Goal: Check status: Check status

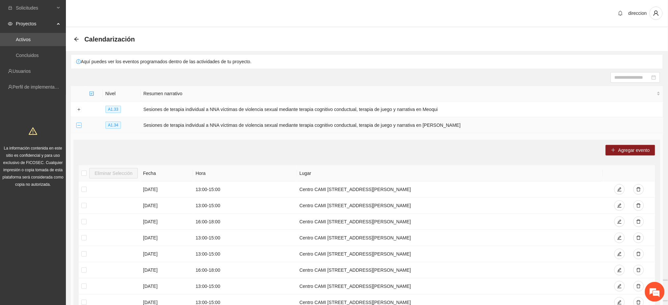
click at [79, 123] on button "Collapse row" at bounding box center [78, 125] width 5 height 5
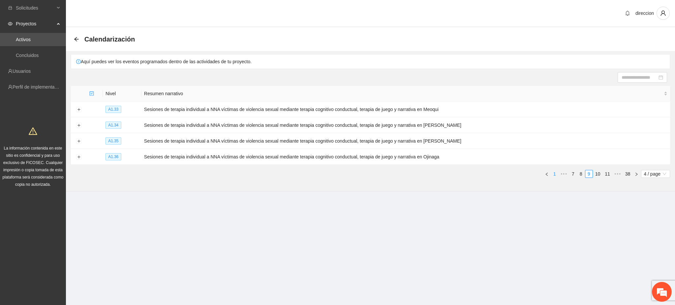
click at [553, 176] on link "1" at bounding box center [554, 173] width 7 height 7
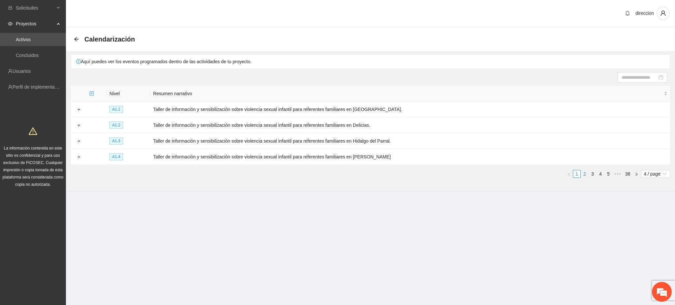
click at [584, 174] on link "2" at bounding box center [584, 173] width 7 height 7
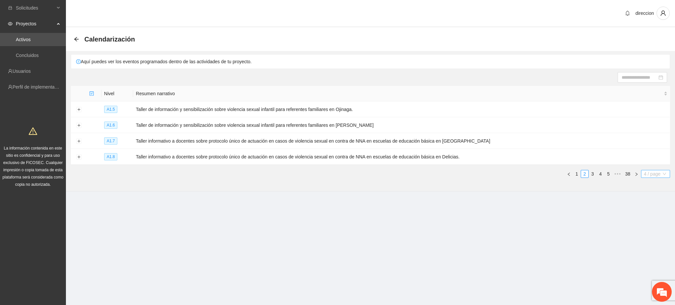
click at [657, 173] on span "4 / page" at bounding box center [655, 173] width 24 height 7
click at [655, 197] on div "10 / page" at bounding box center [656, 196] width 22 height 7
click at [657, 172] on span "4 / page" at bounding box center [655, 173] width 24 height 7
click at [654, 197] on div "10 / page" at bounding box center [656, 196] width 22 height 7
click at [593, 176] on link "3" at bounding box center [592, 173] width 7 height 7
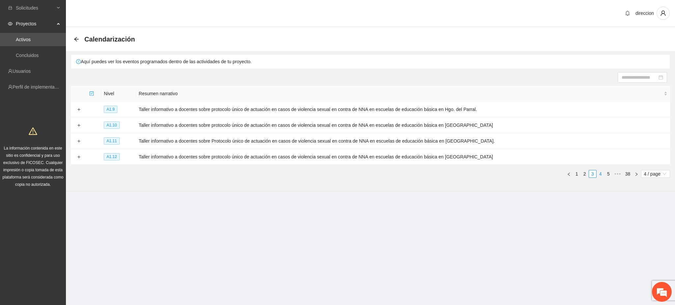
click at [600, 175] on link "4" at bounding box center [600, 173] width 7 height 7
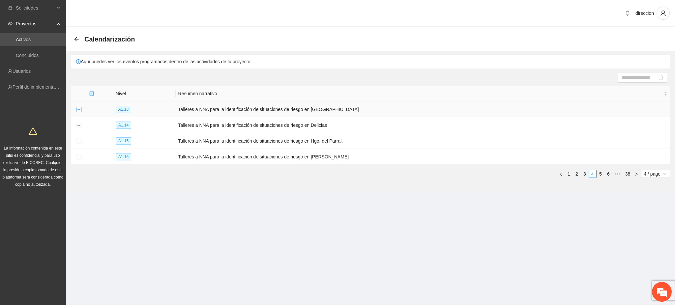
click at [79, 109] on button "Expand row" at bounding box center [78, 109] width 5 height 5
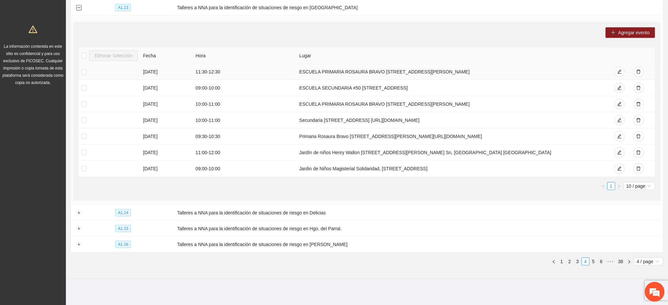
scroll to position [102, 0]
click at [80, 213] on button "Expand row" at bounding box center [78, 212] width 5 height 5
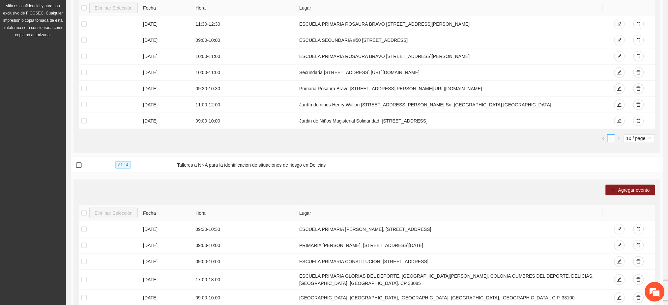
scroll to position [14, 0]
